Goal: Information Seeking & Learning: Learn about a topic

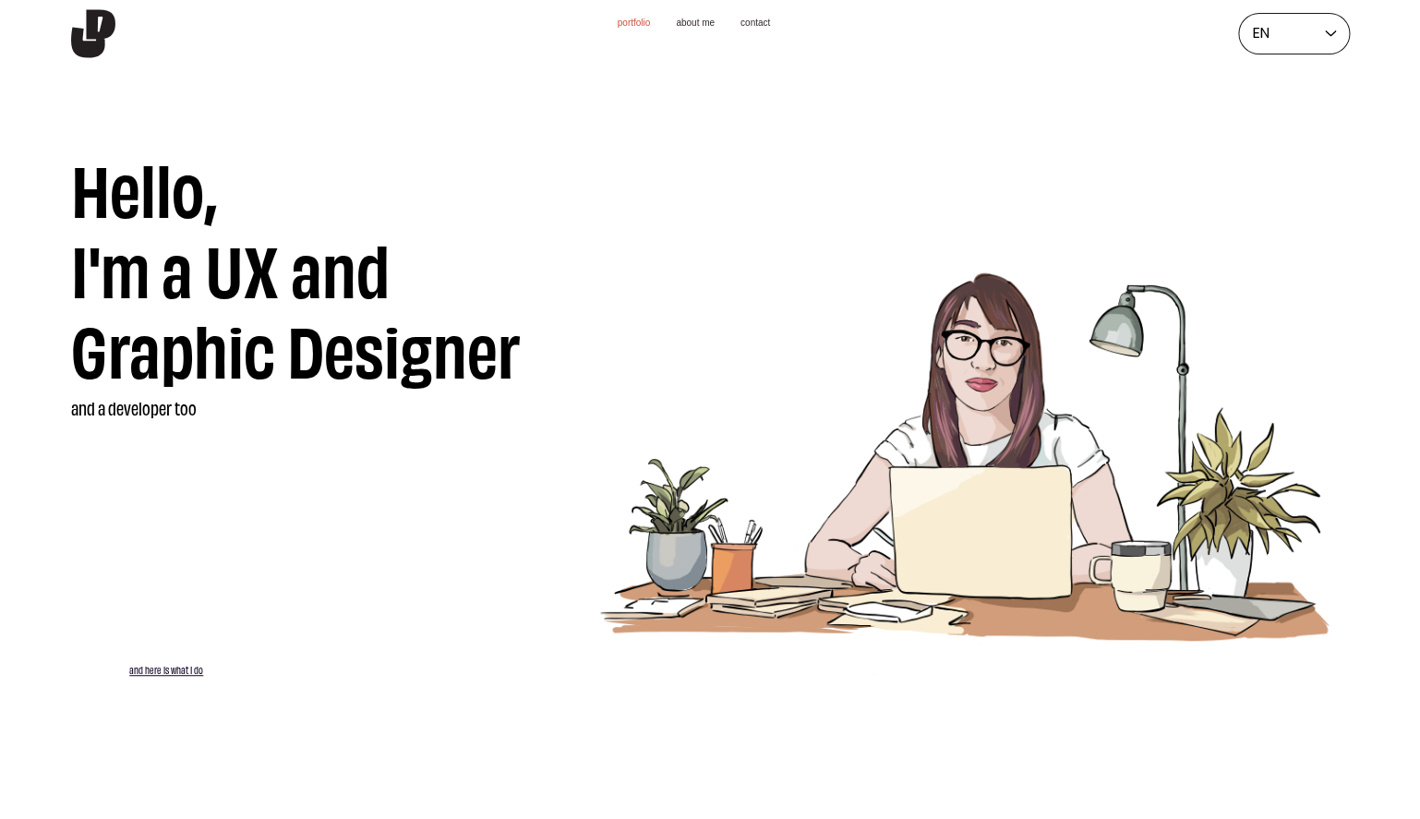
click at [667, 138] on img "main content" at bounding box center [970, 396] width 899 height 659
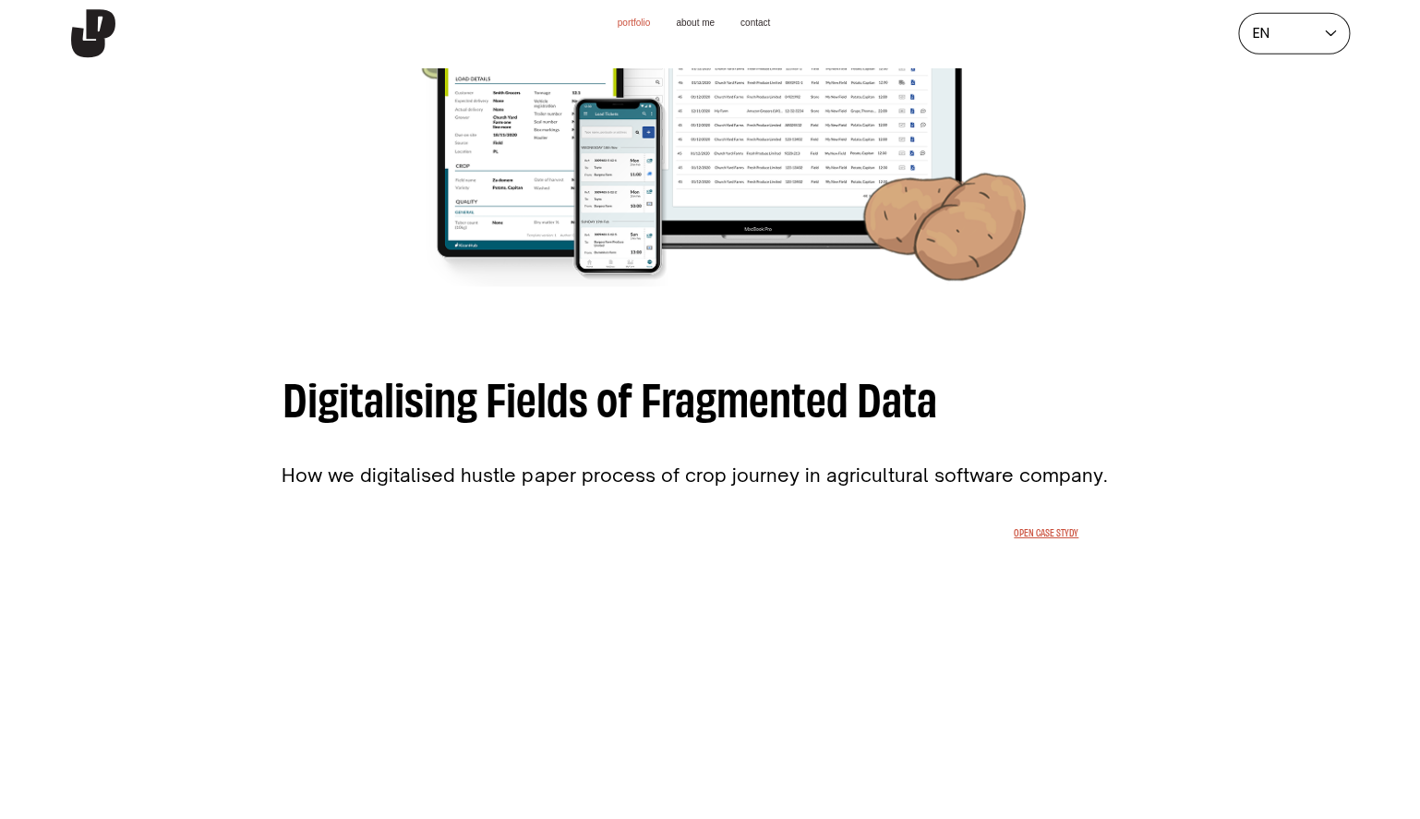
scroll to position [2074, 0]
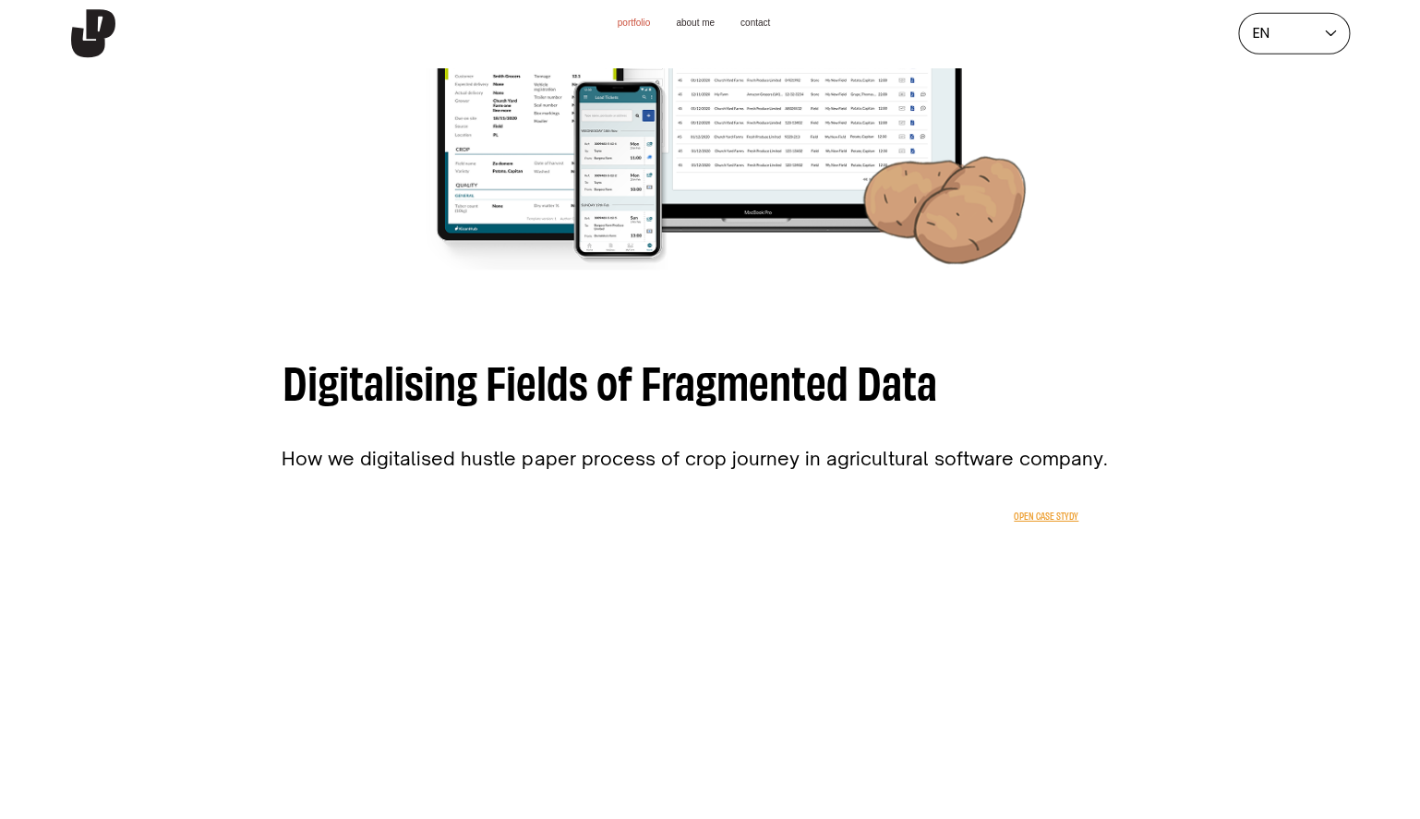
click at [1078, 522] on span "Open Case Stydy" at bounding box center [1046, 516] width 65 height 12
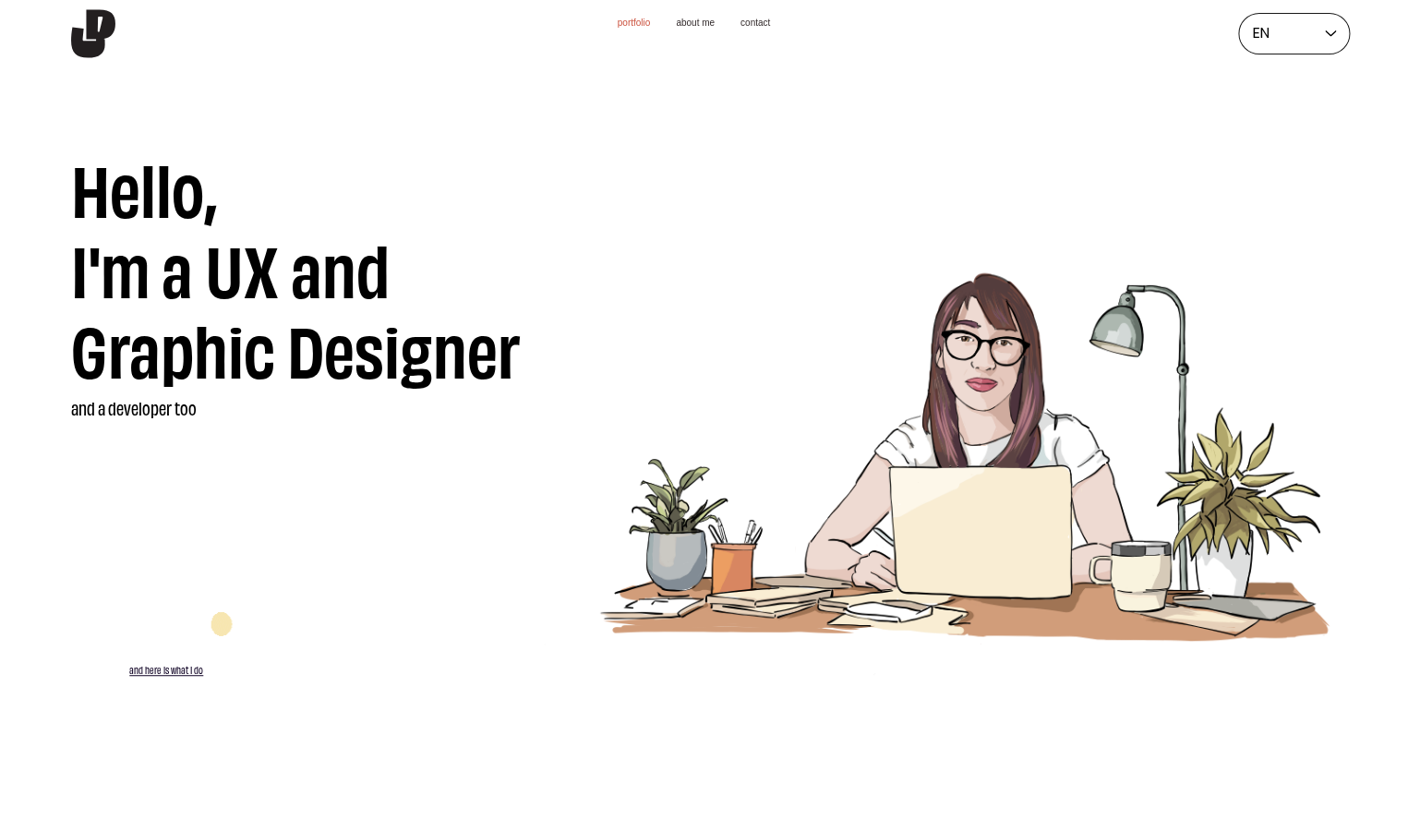
scroll to position [2074, 0]
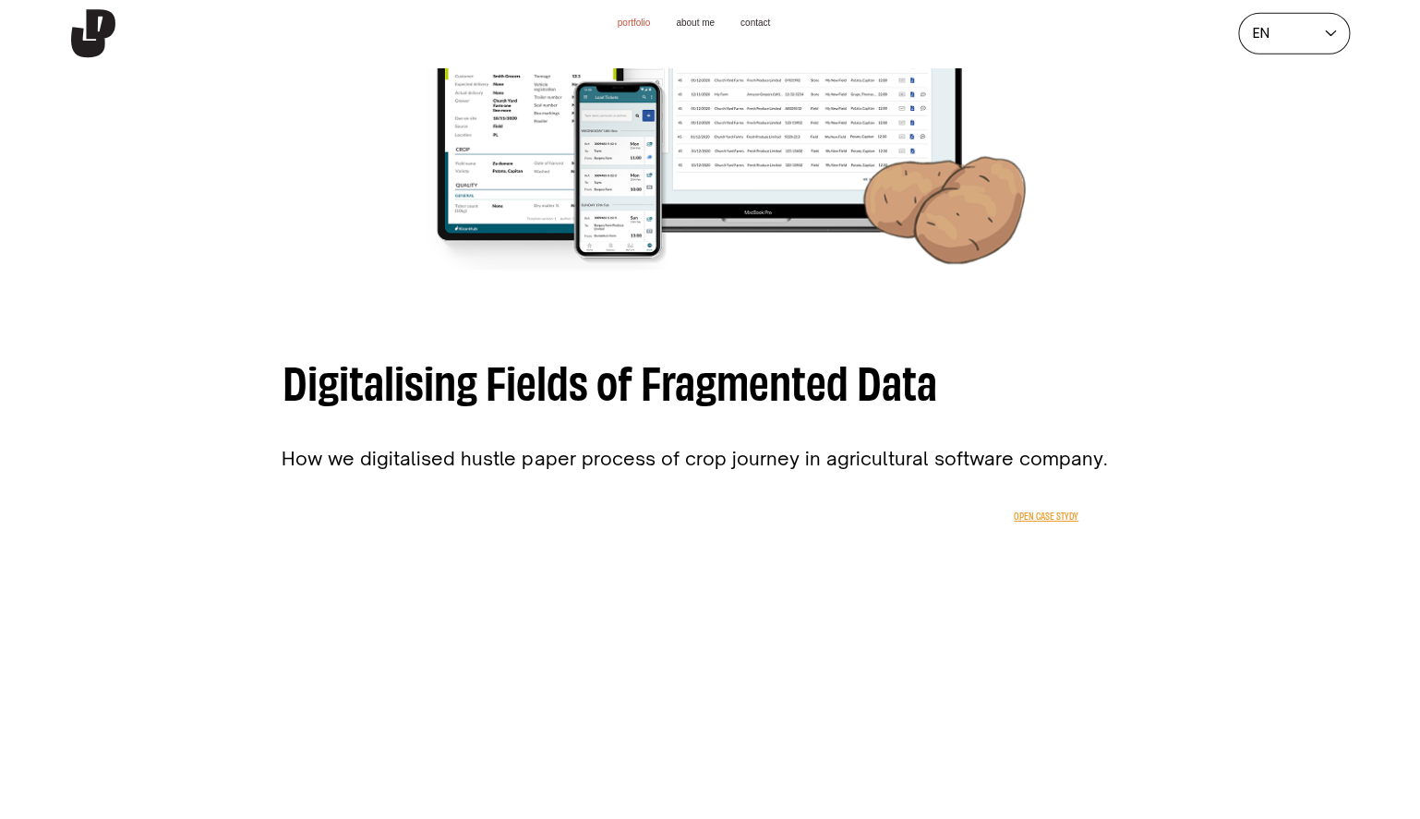
click at [1055, 522] on span "Open Case Stydy" at bounding box center [1046, 516] width 65 height 12
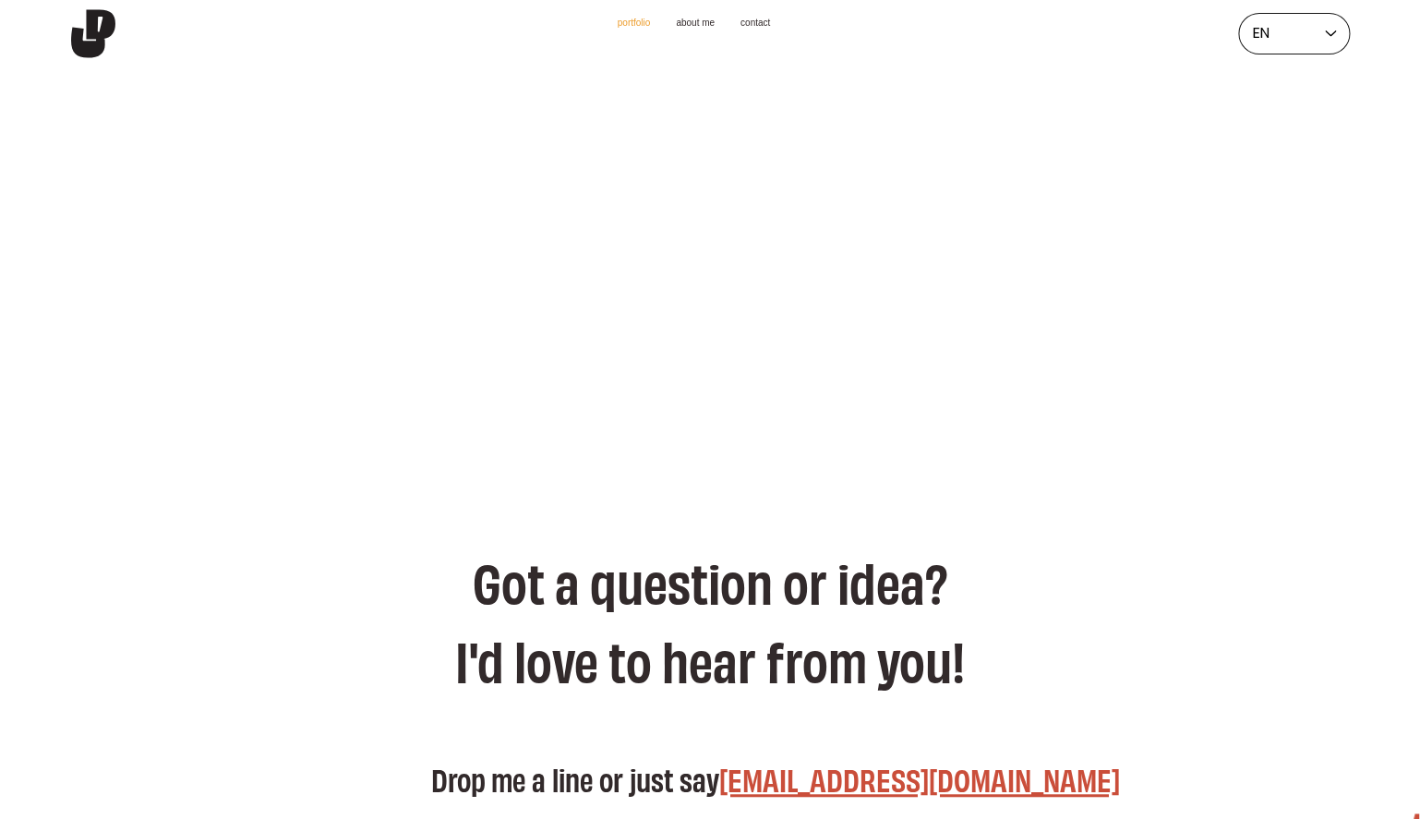
click at [618, 29] on link "Portfolio" at bounding box center [634, 23] width 33 height 11
